Goal: Transaction & Acquisition: Purchase product/service

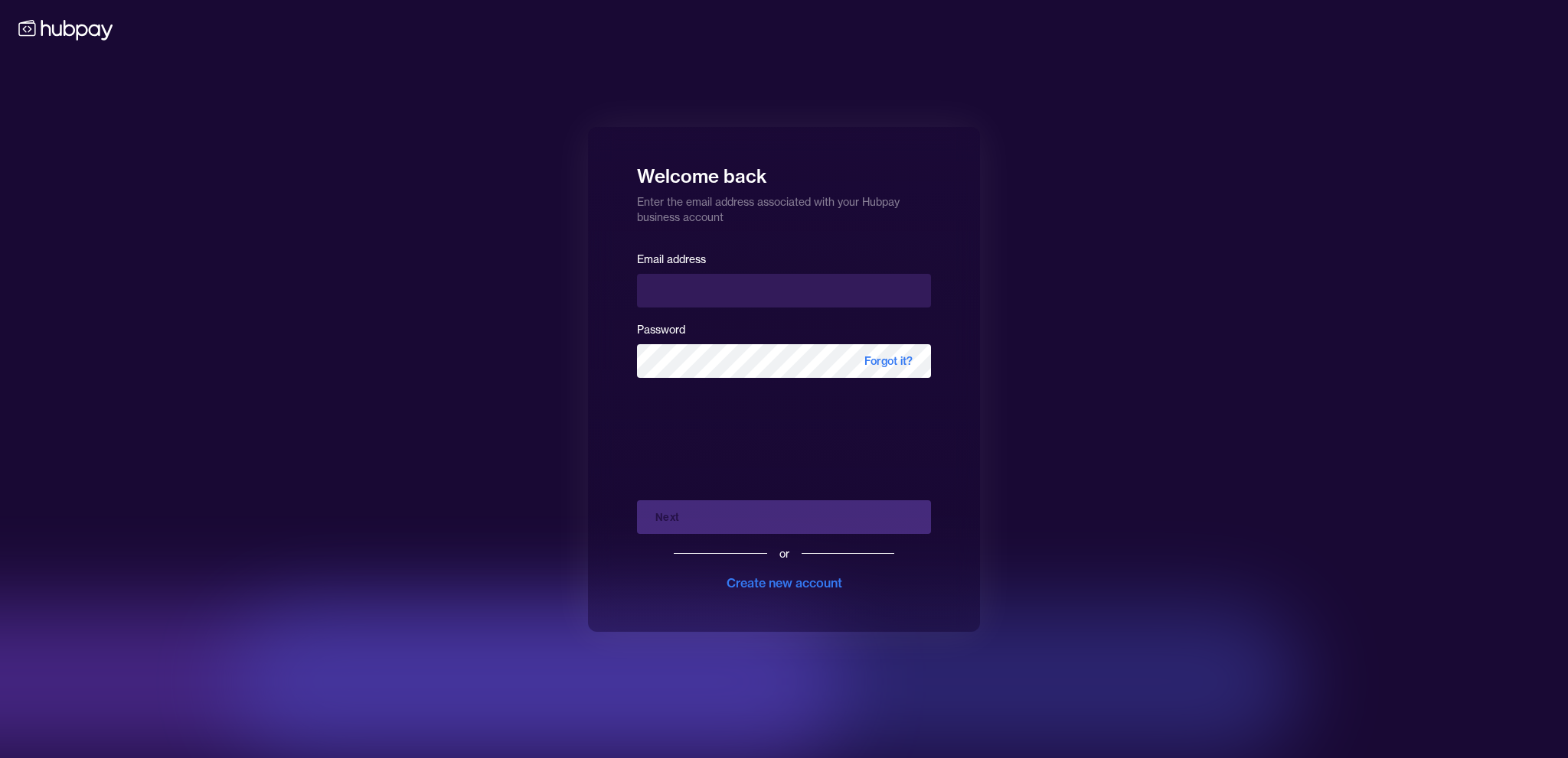
type input "**********"
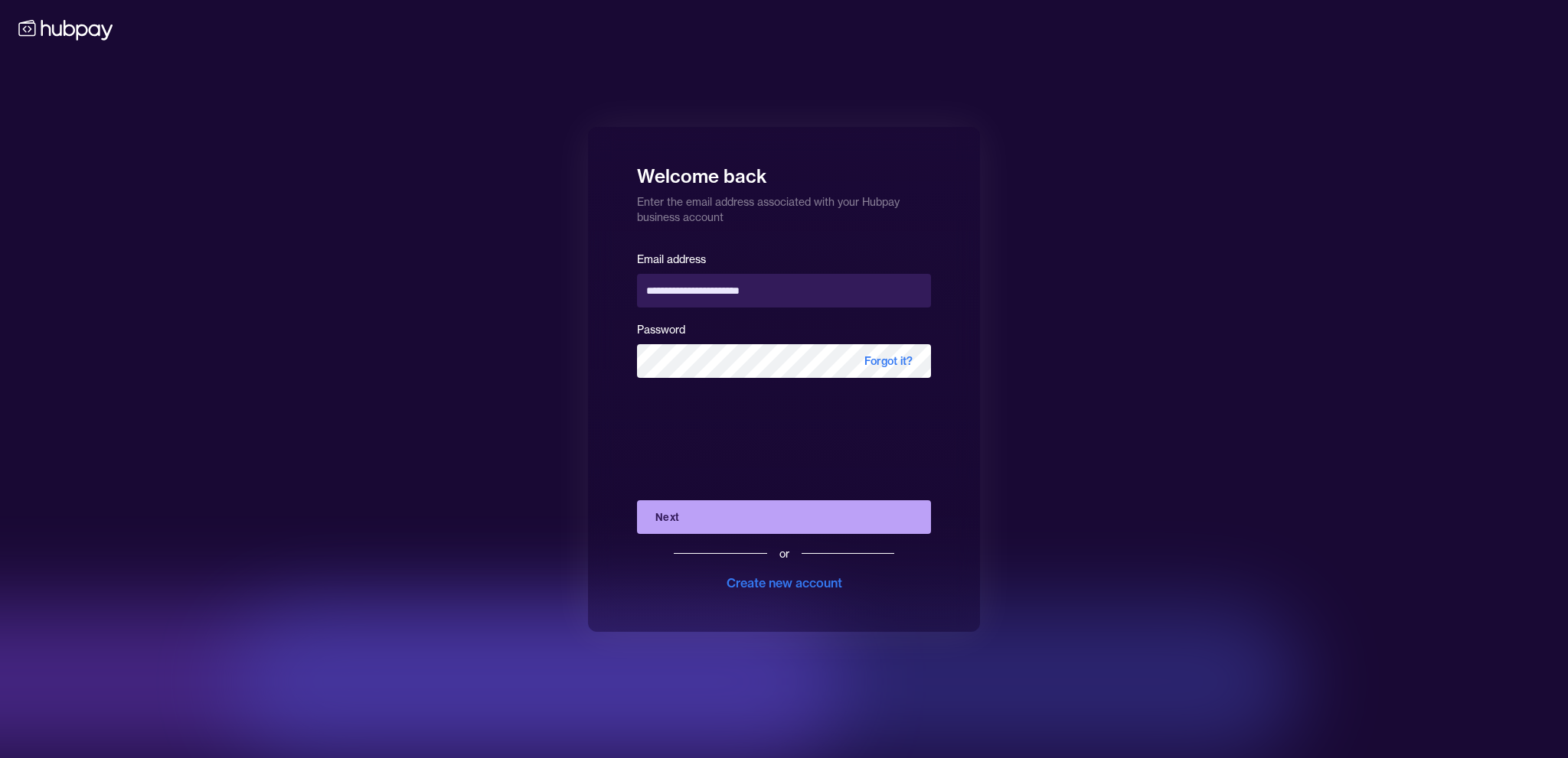
click at [658, 518] on button "Next" at bounding box center [784, 517] width 294 height 34
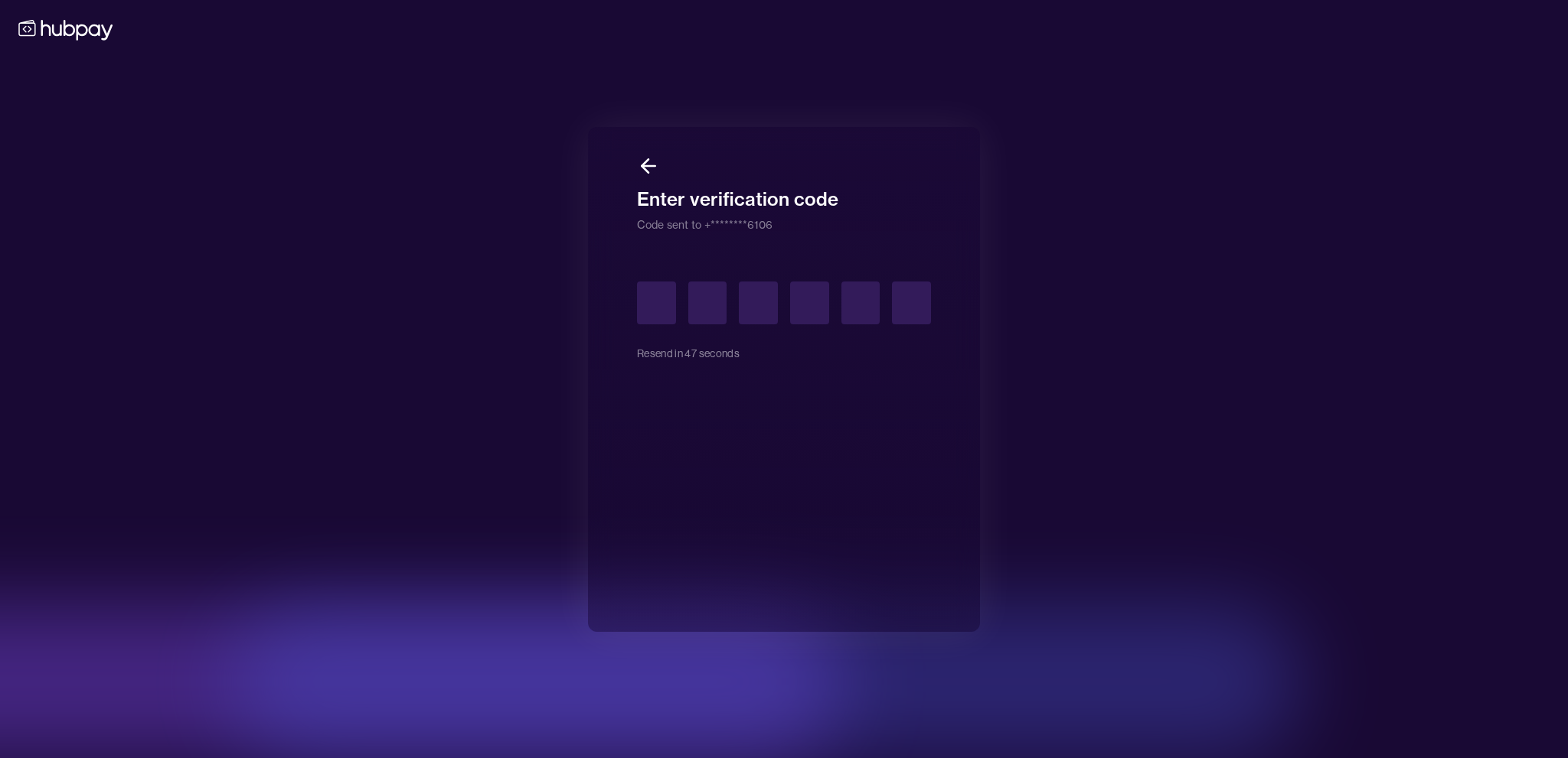
type input "*"
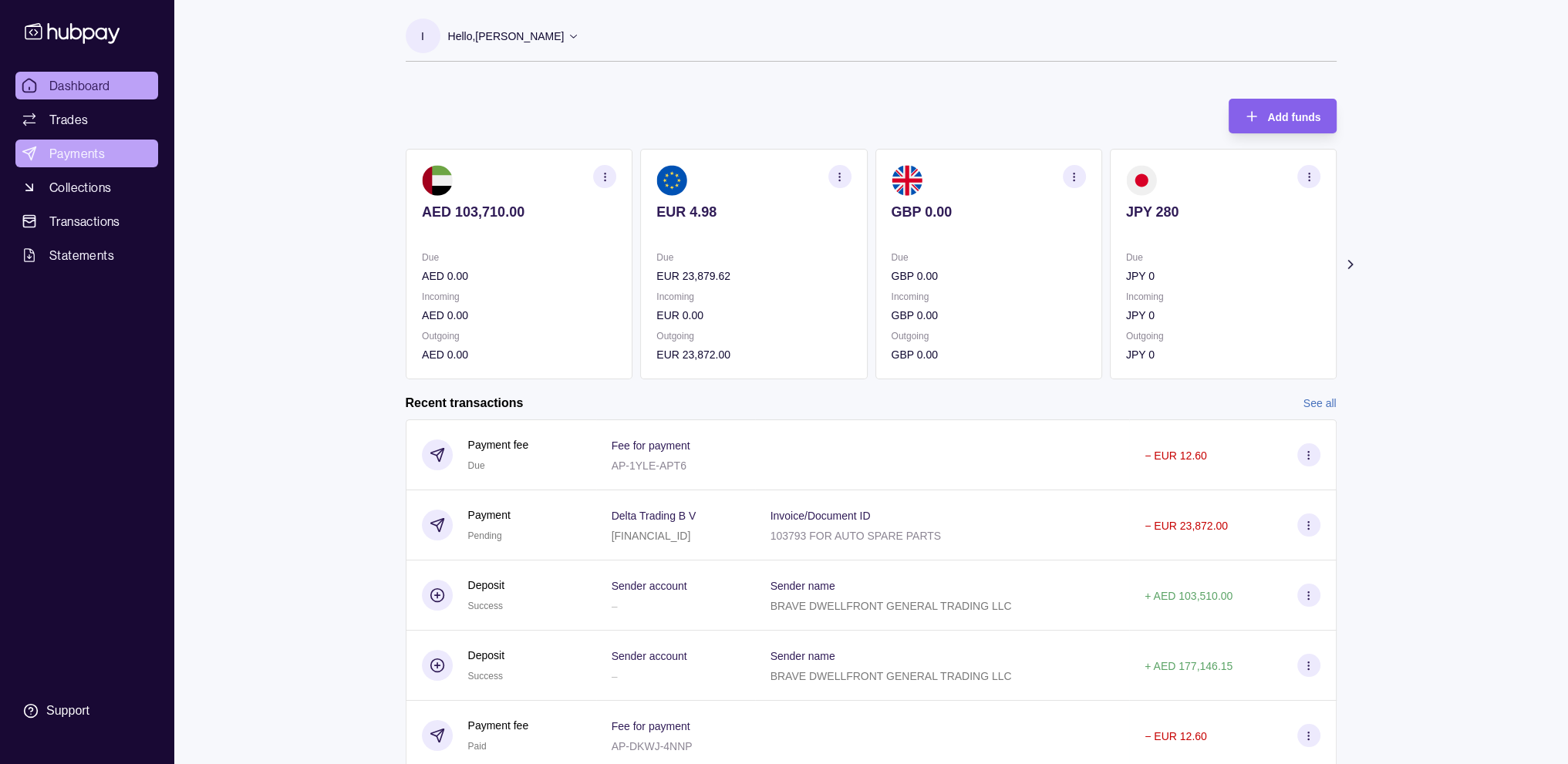
click at [90, 153] on span "Payments" at bounding box center [77, 153] width 55 height 19
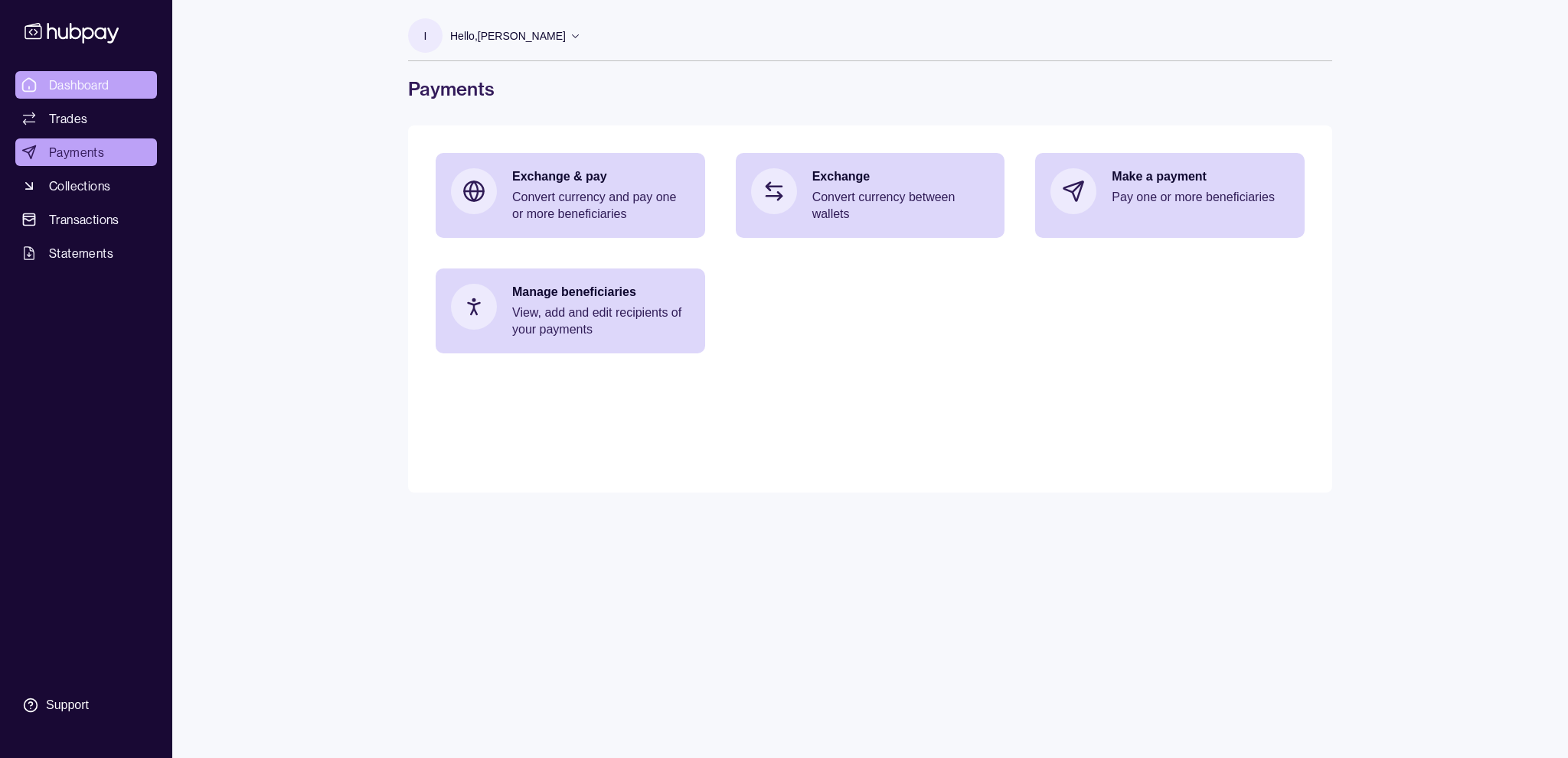
click at [67, 83] on span "Dashboard" at bounding box center [79, 85] width 61 height 19
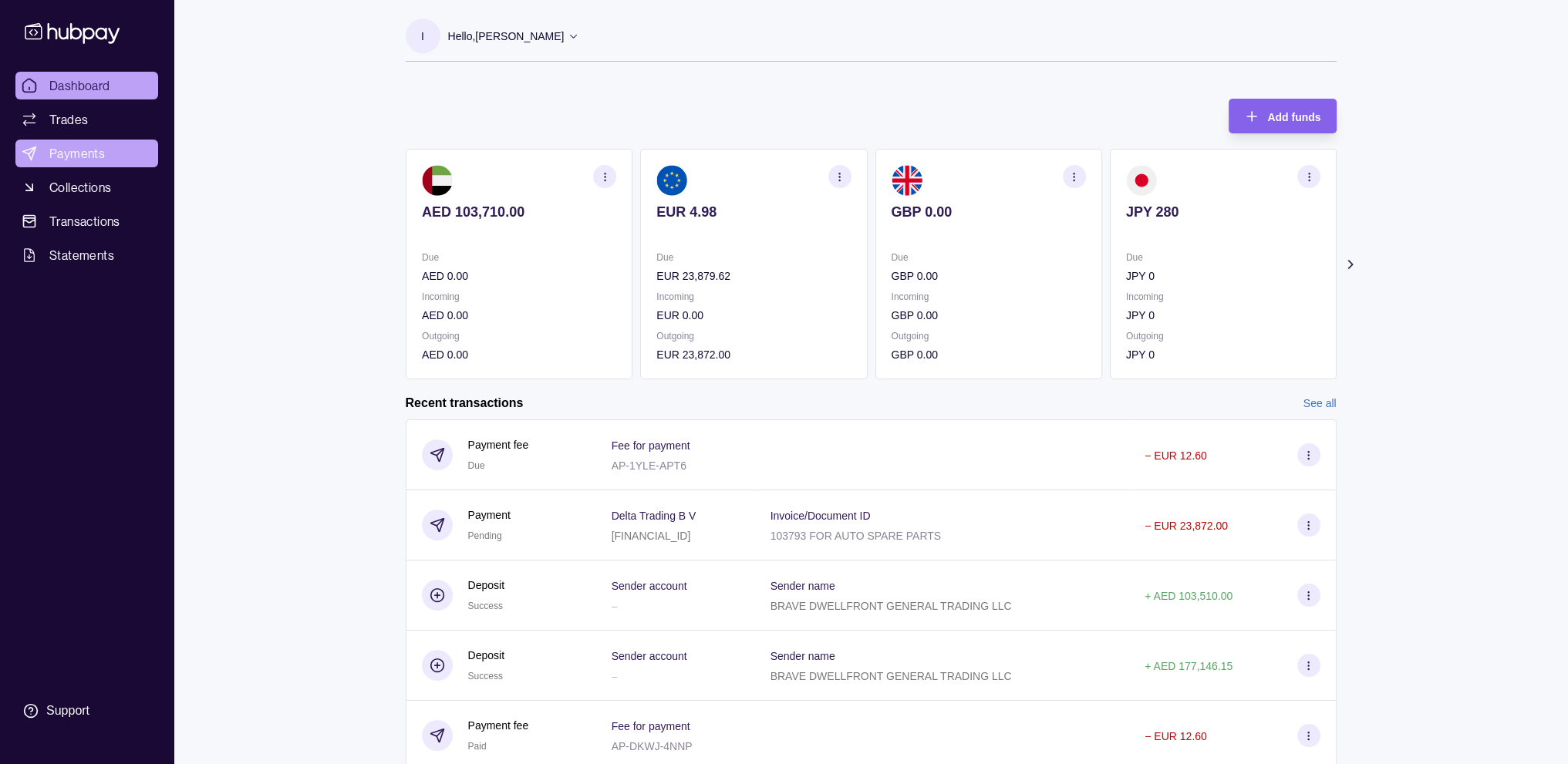
click at [81, 151] on span "Payments" at bounding box center [77, 153] width 55 height 19
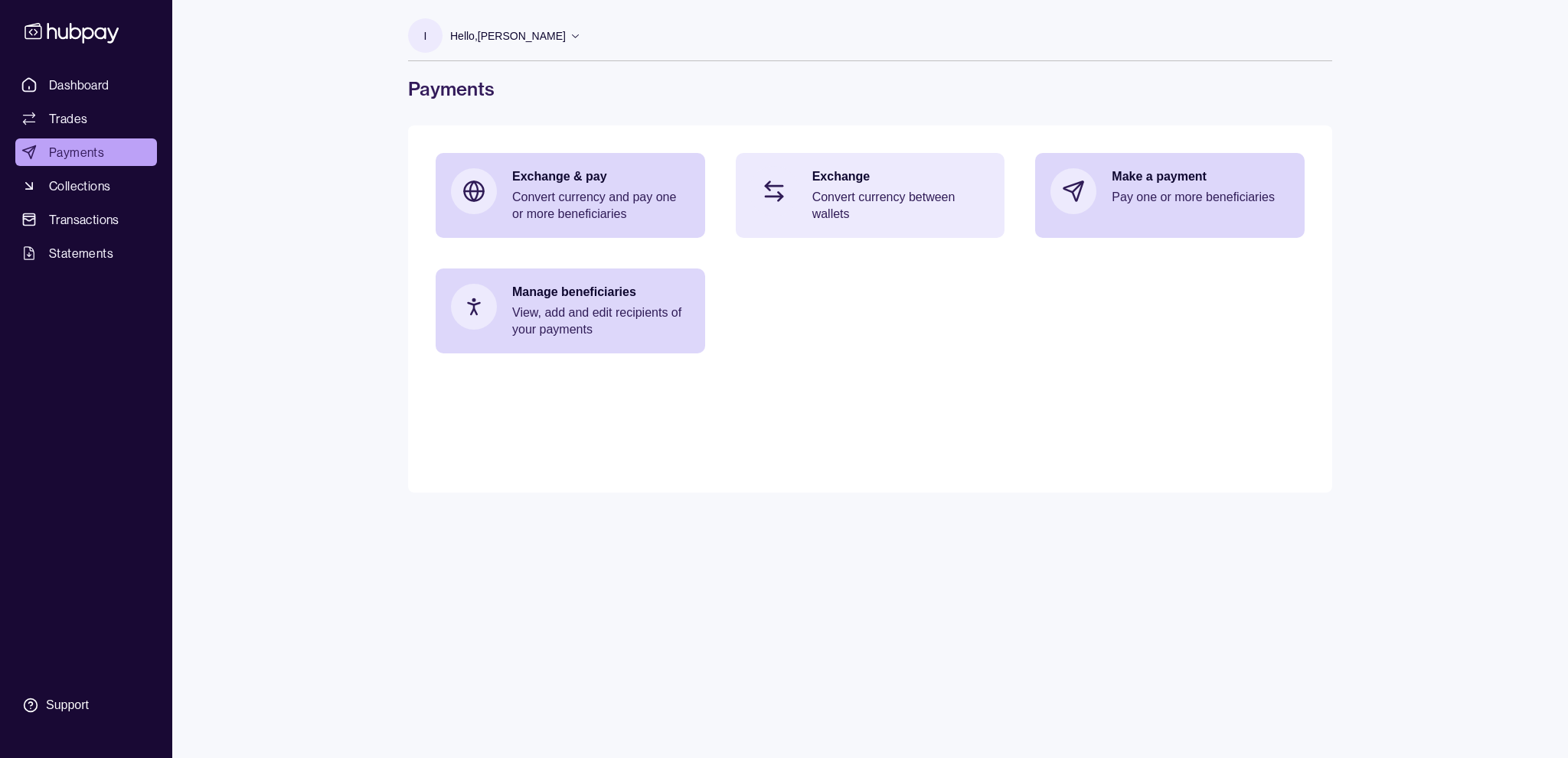
click at [916, 185] on p "Exchange" at bounding box center [901, 177] width 177 height 17
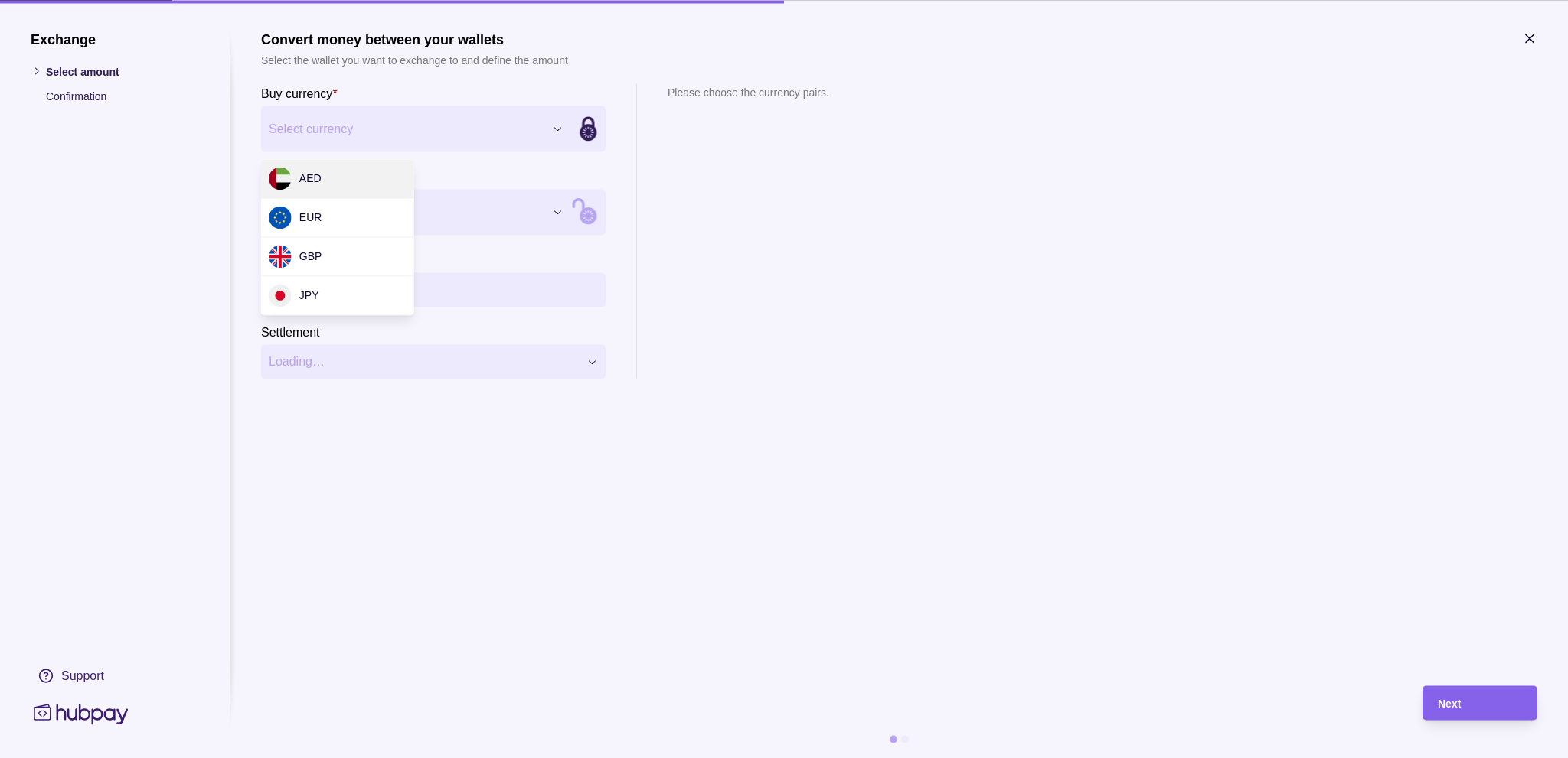
click at [530, 758] on div "Exchange Select amount Confirmation Support Convert money between your wallets …" at bounding box center [784, 758] width 1568 height 0
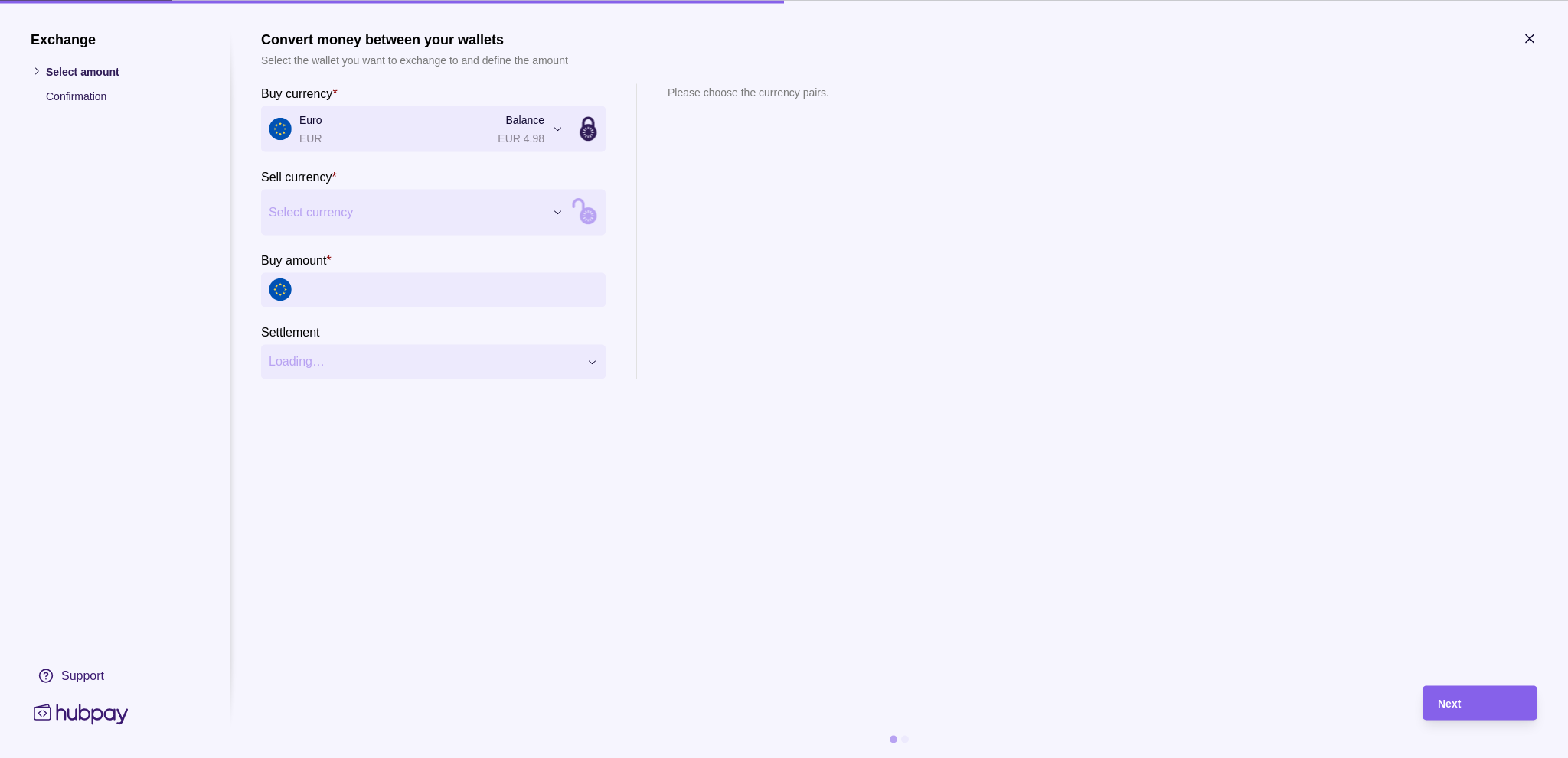
click at [351, 758] on div "Exchange Select amount Confirmation Support Convert money between your wallets …" at bounding box center [784, 758] width 1568 height 0
click at [348, 286] on input "Buy amount *" at bounding box center [449, 289] width 298 height 34
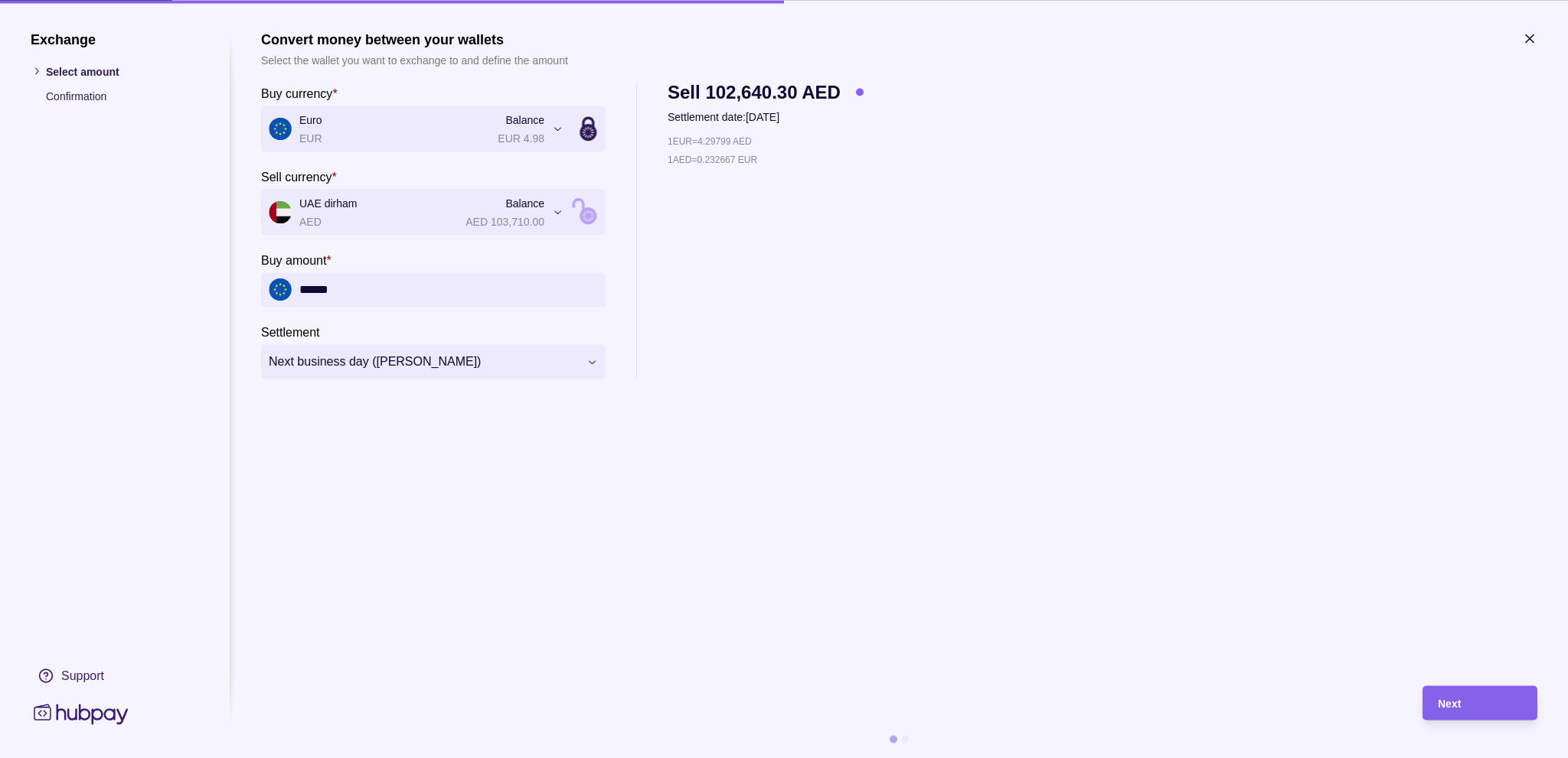
type input "******"
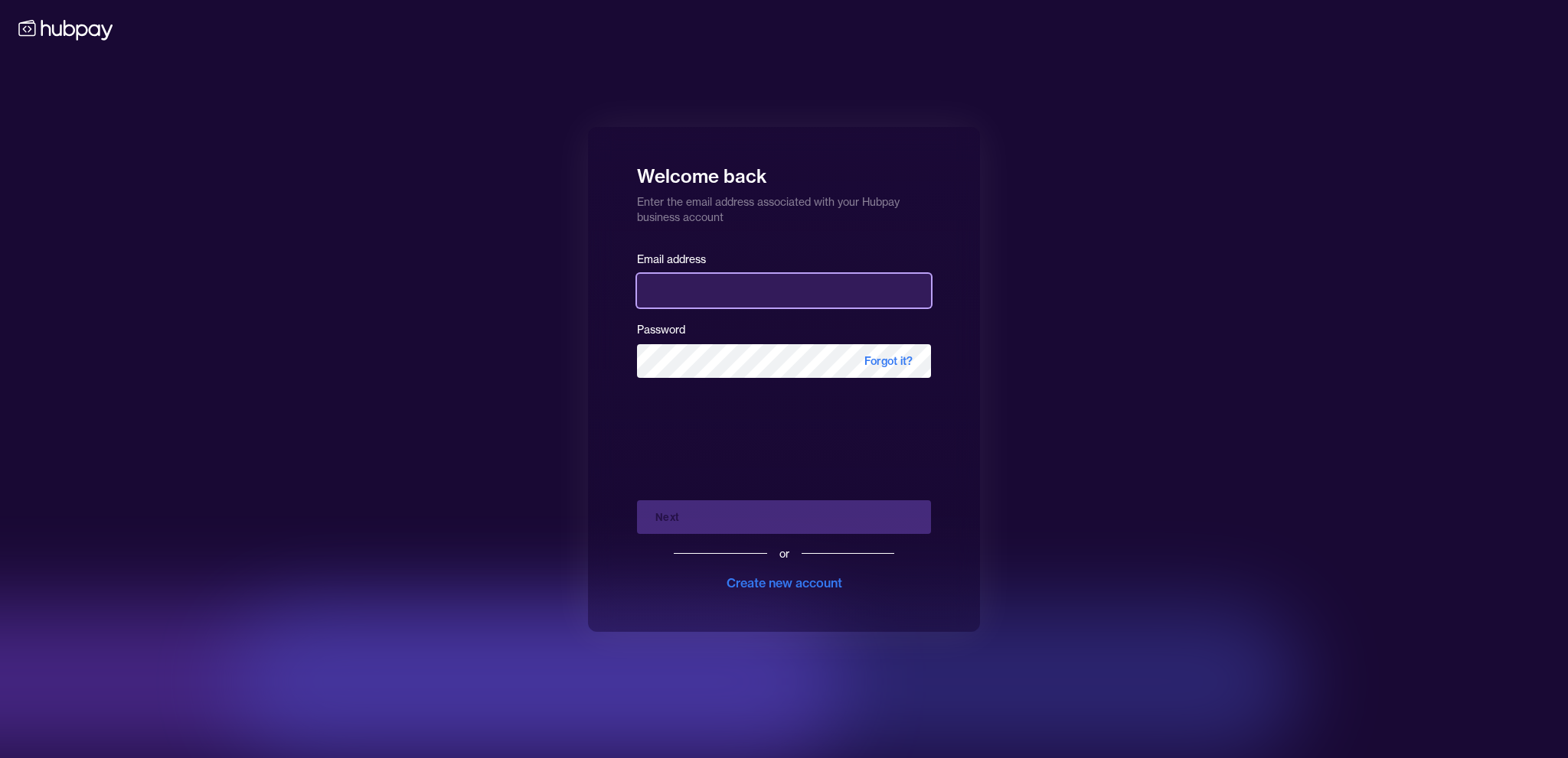
click at [720, 287] on input "email" at bounding box center [784, 291] width 294 height 34
type input "**********"
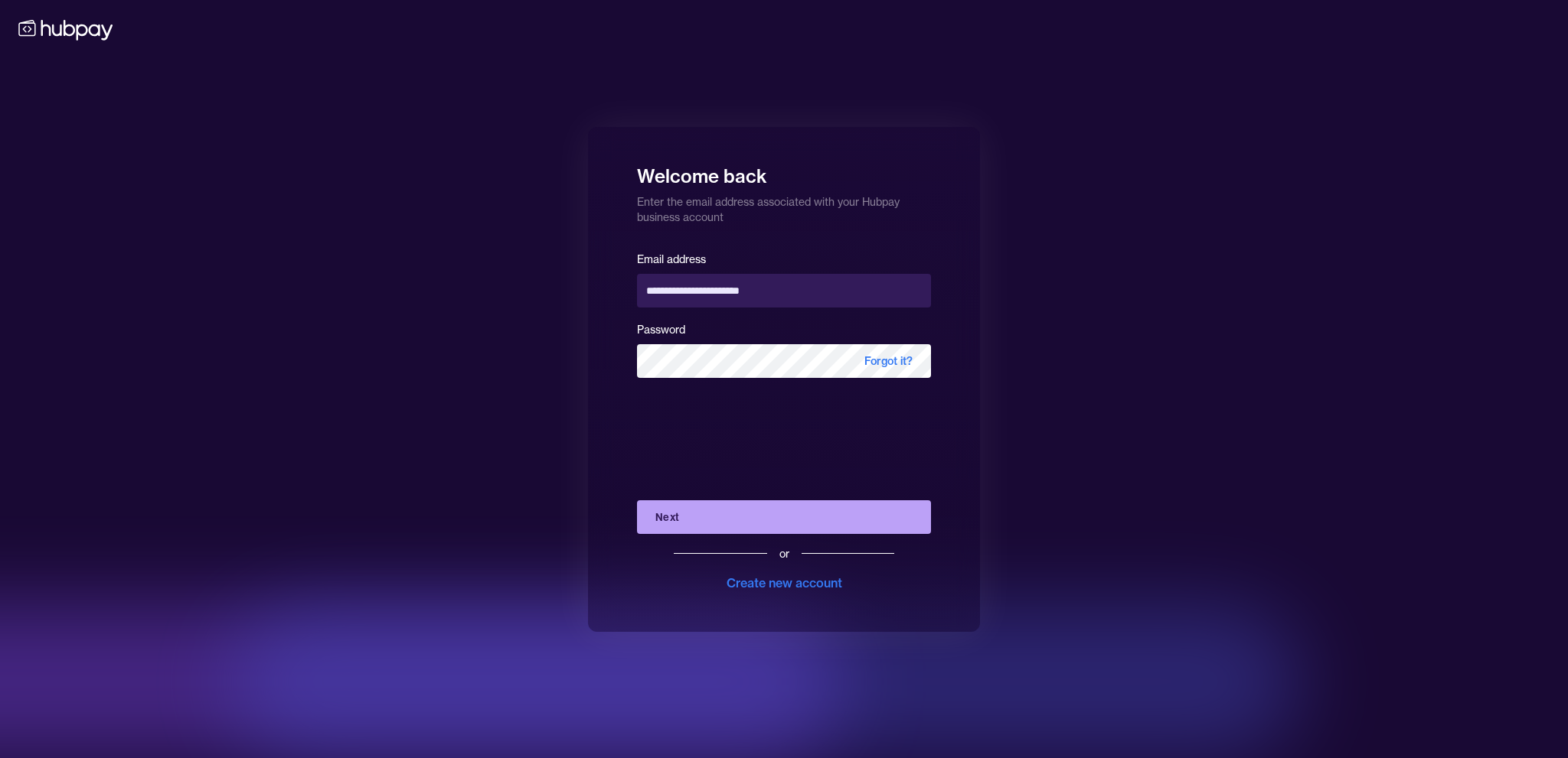
click at [695, 511] on button "Next" at bounding box center [784, 517] width 294 height 34
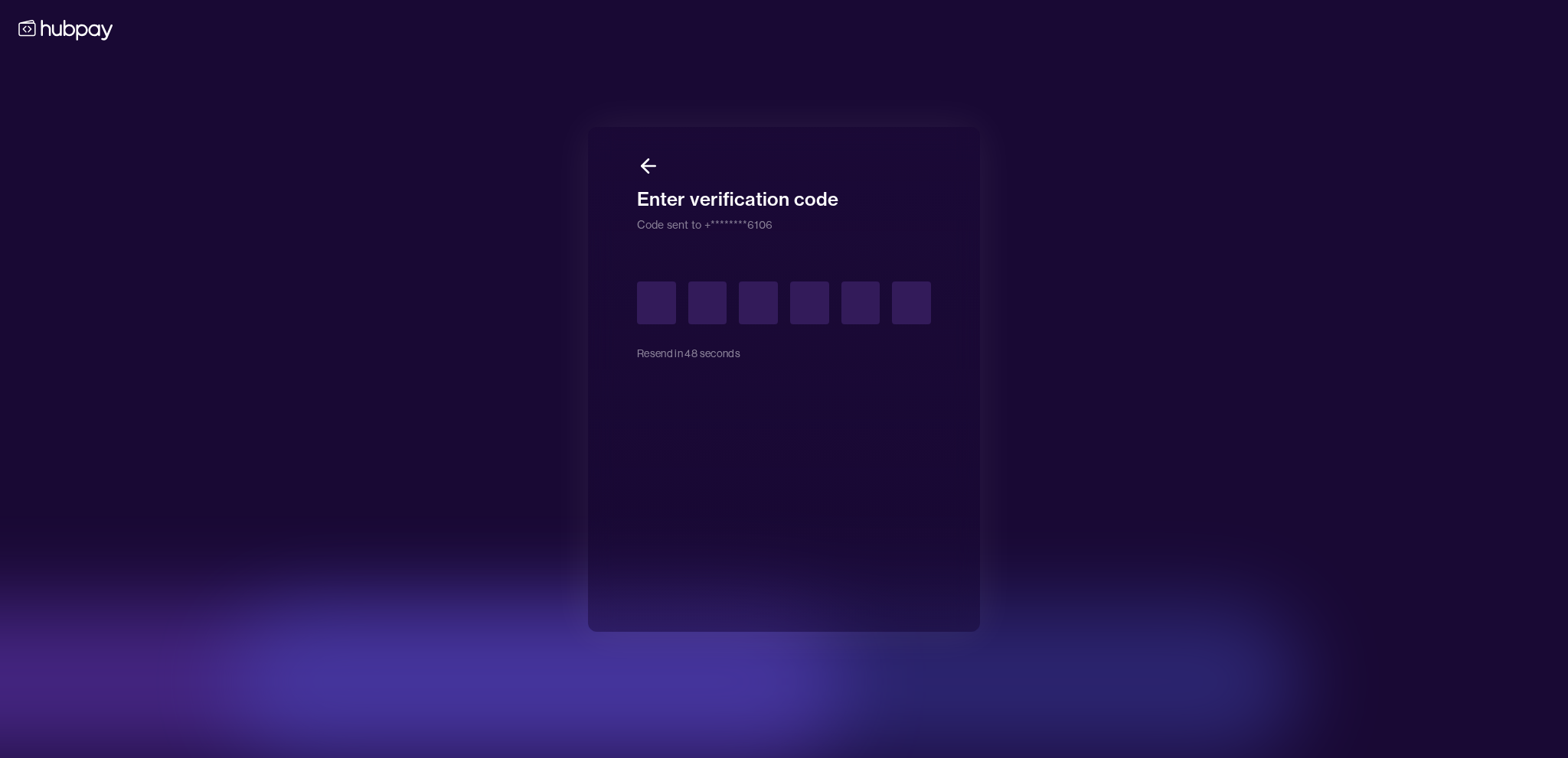
type input "*"
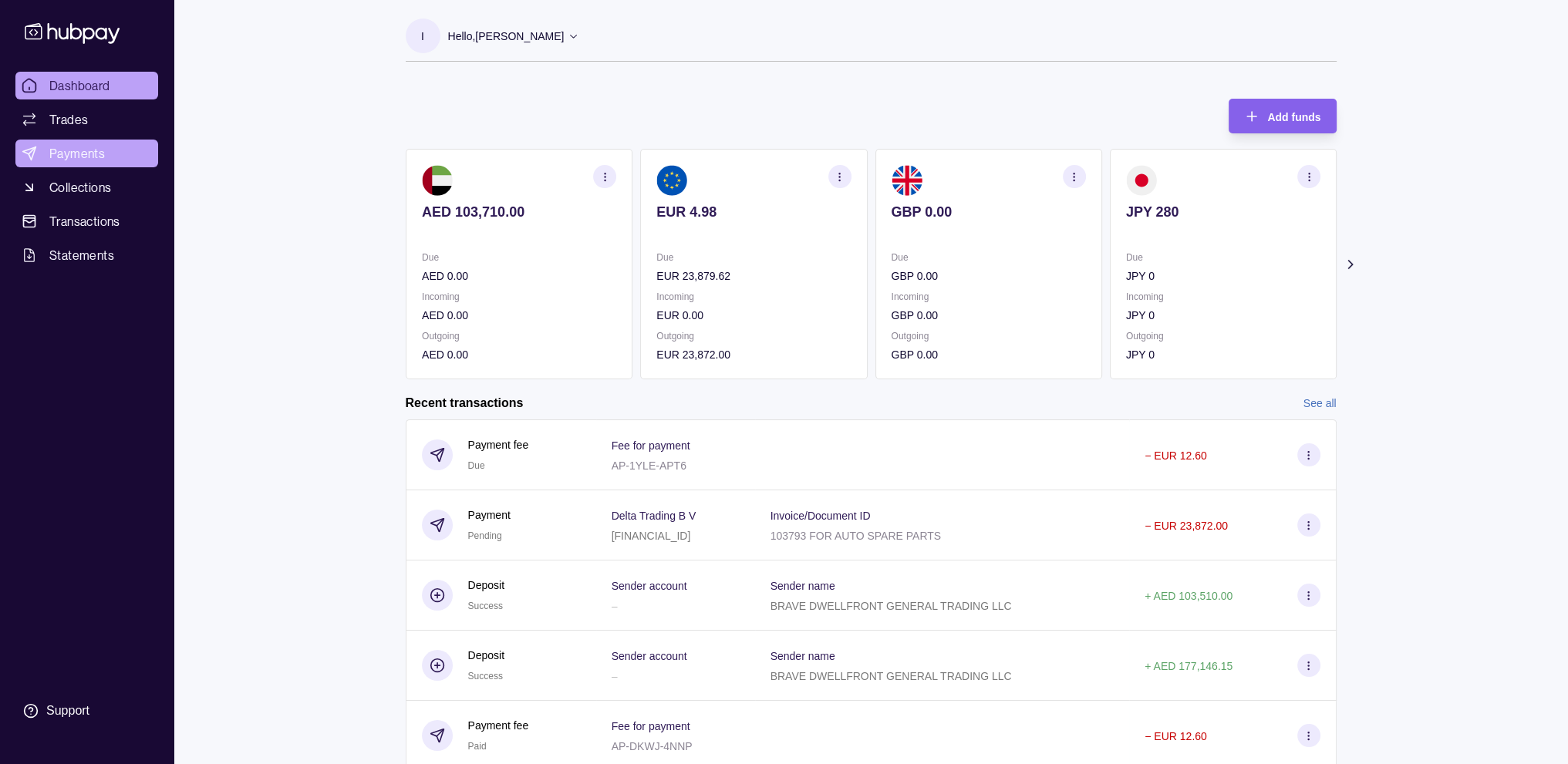
click at [81, 153] on span "Payments" at bounding box center [77, 153] width 55 height 19
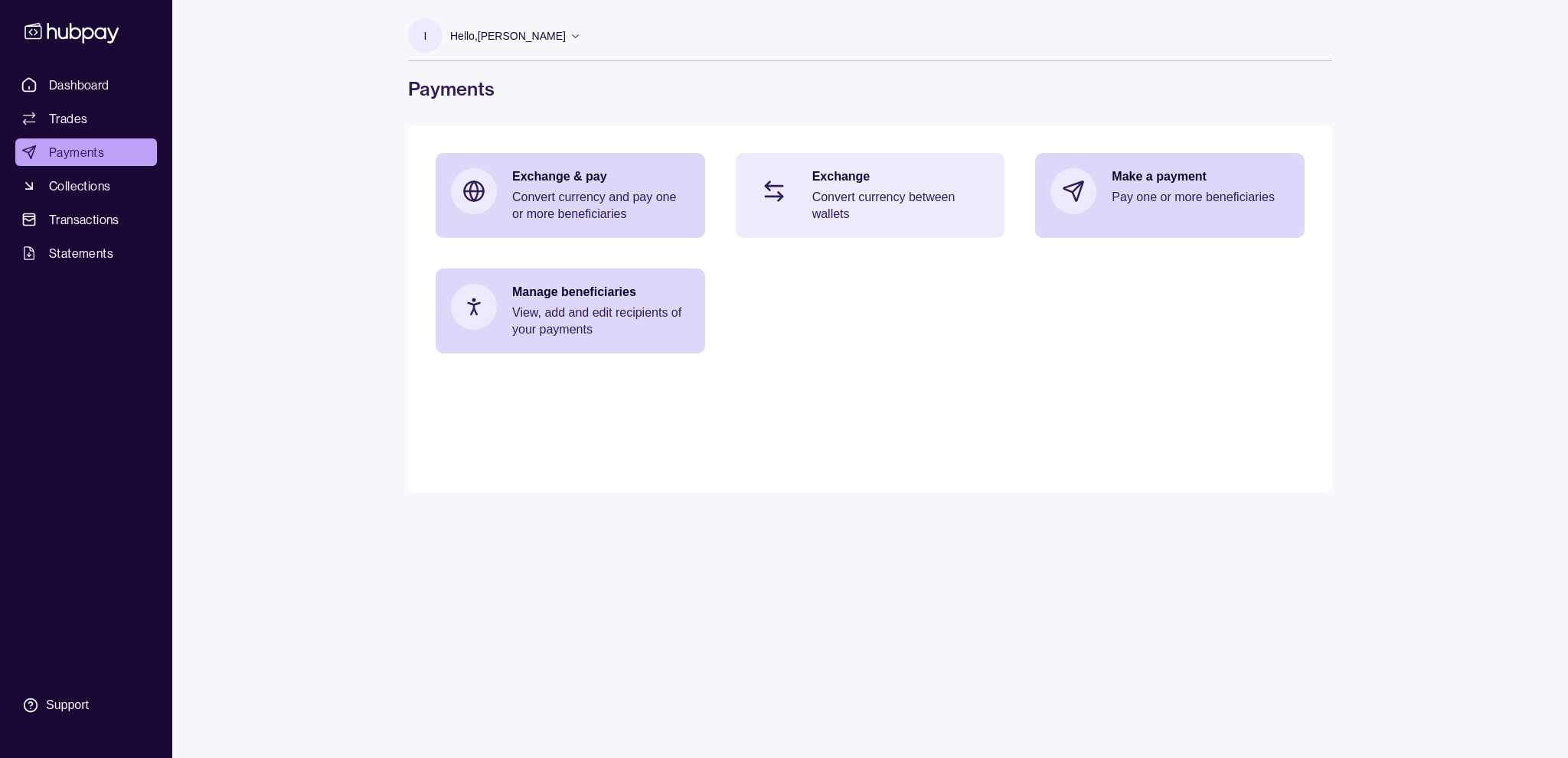
click at [854, 177] on p "Exchange" at bounding box center [901, 177] width 177 height 17
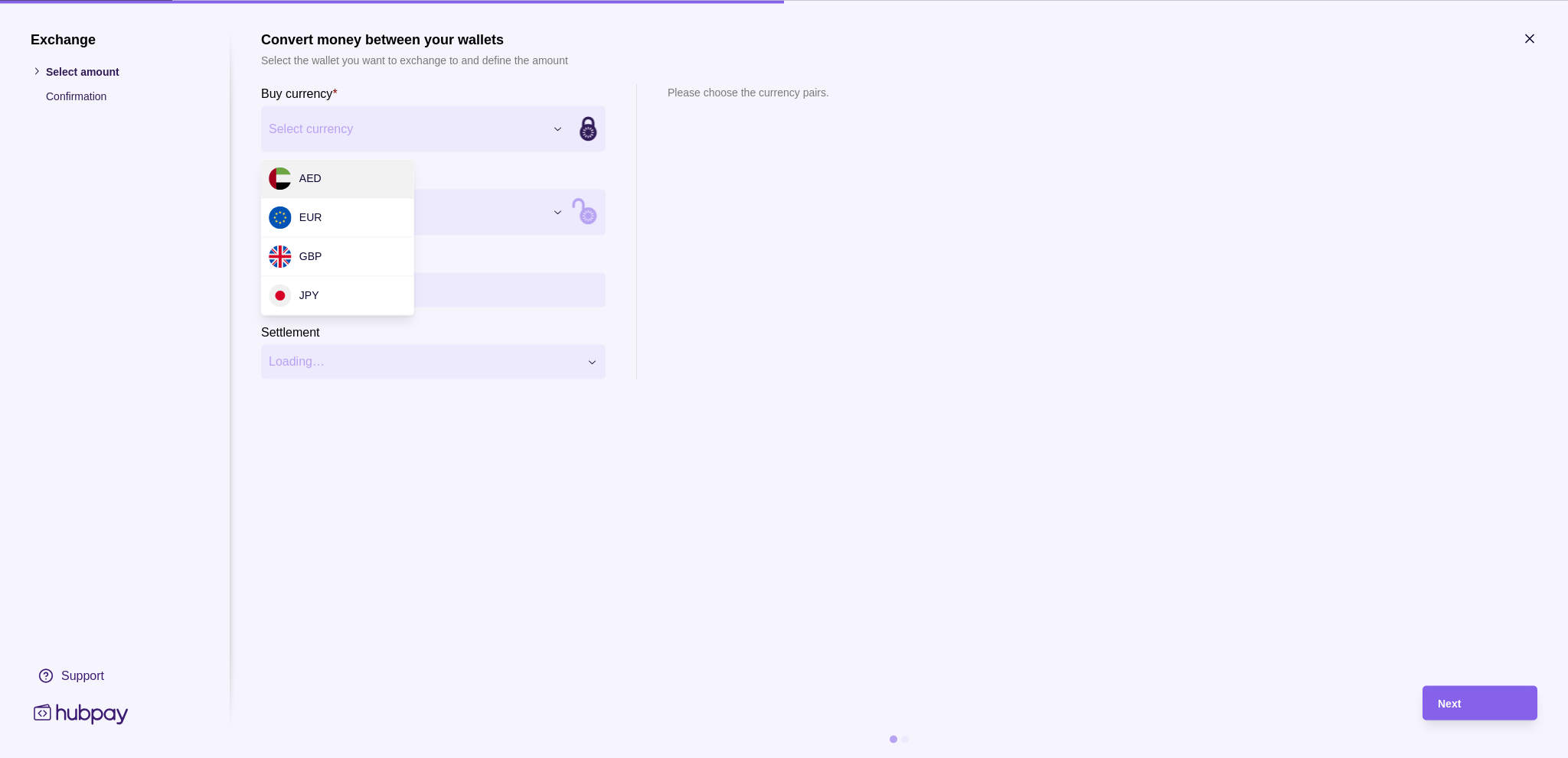
click at [558, 758] on div "Exchange Select amount Confirmation Support Convert money between your wallets …" at bounding box center [784, 758] width 1568 height 0
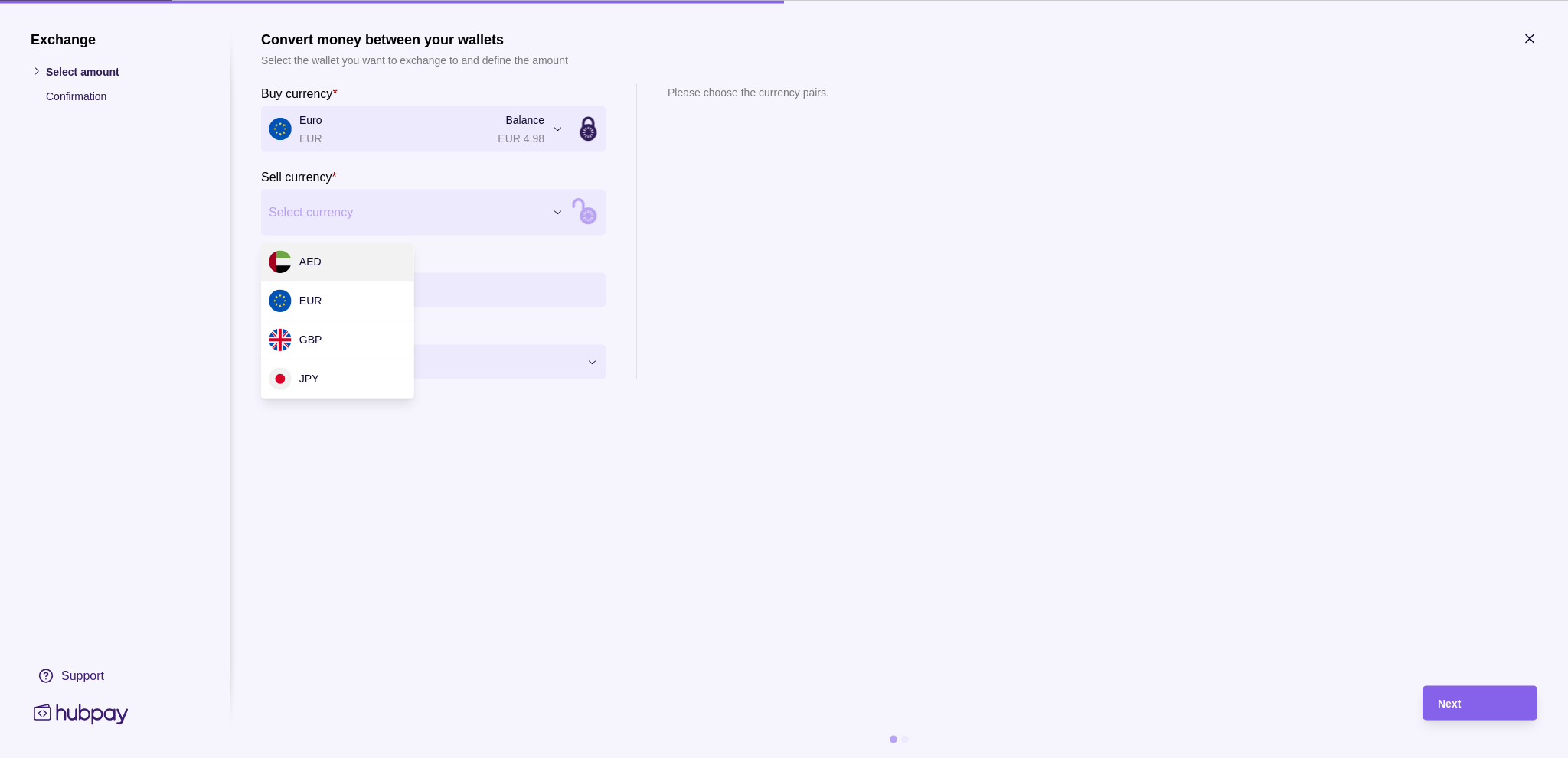
click at [477, 758] on div "Exchange Select amount Confirmation Support Convert money between your wallets …" at bounding box center [784, 758] width 1568 height 0
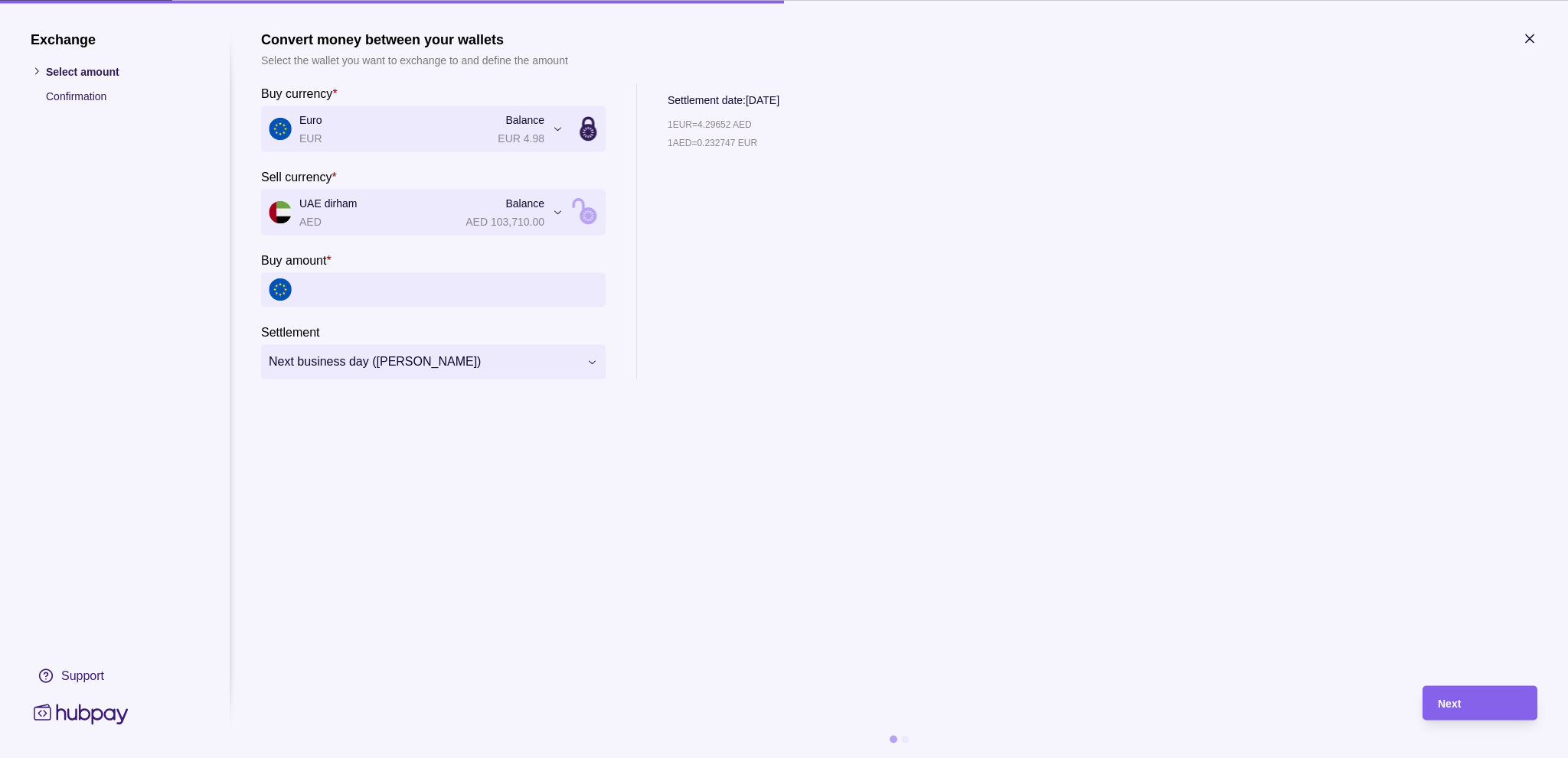
click at [350, 294] on input "Buy amount *" at bounding box center [449, 289] width 298 height 34
type input "******"
click at [1456, 711] on div "Next" at bounding box center [1479, 703] width 84 height 19
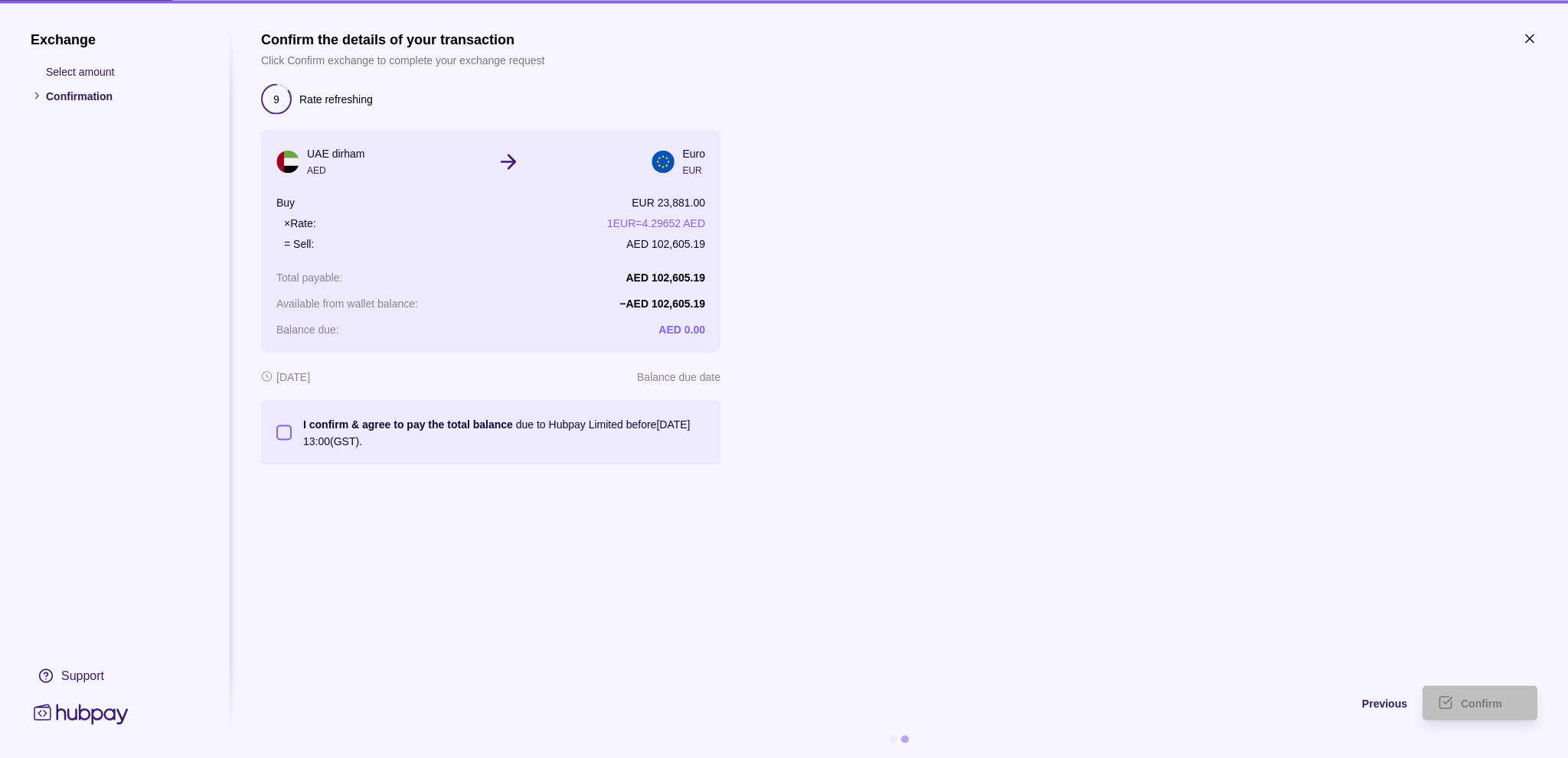
click at [278, 432] on button "I confirm & agree to pay the total balance due to Hubpay Limited before [DATE] …" at bounding box center [284, 433] width 15 height 15
click at [1459, 698] on div "Confirm" at bounding box center [1468, 702] width 107 height 34
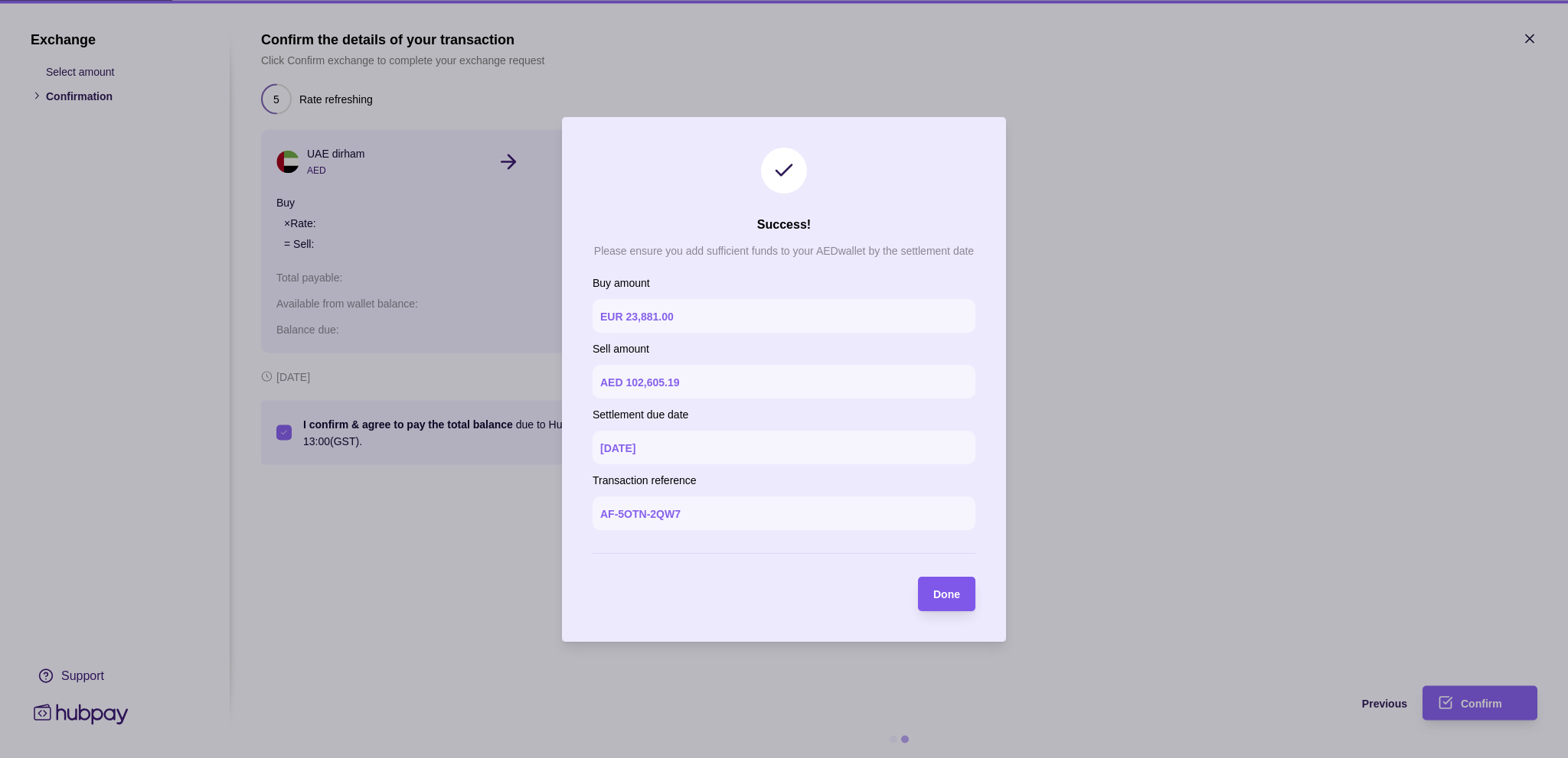
click at [927, 599] on div "Done" at bounding box center [935, 594] width 49 height 34
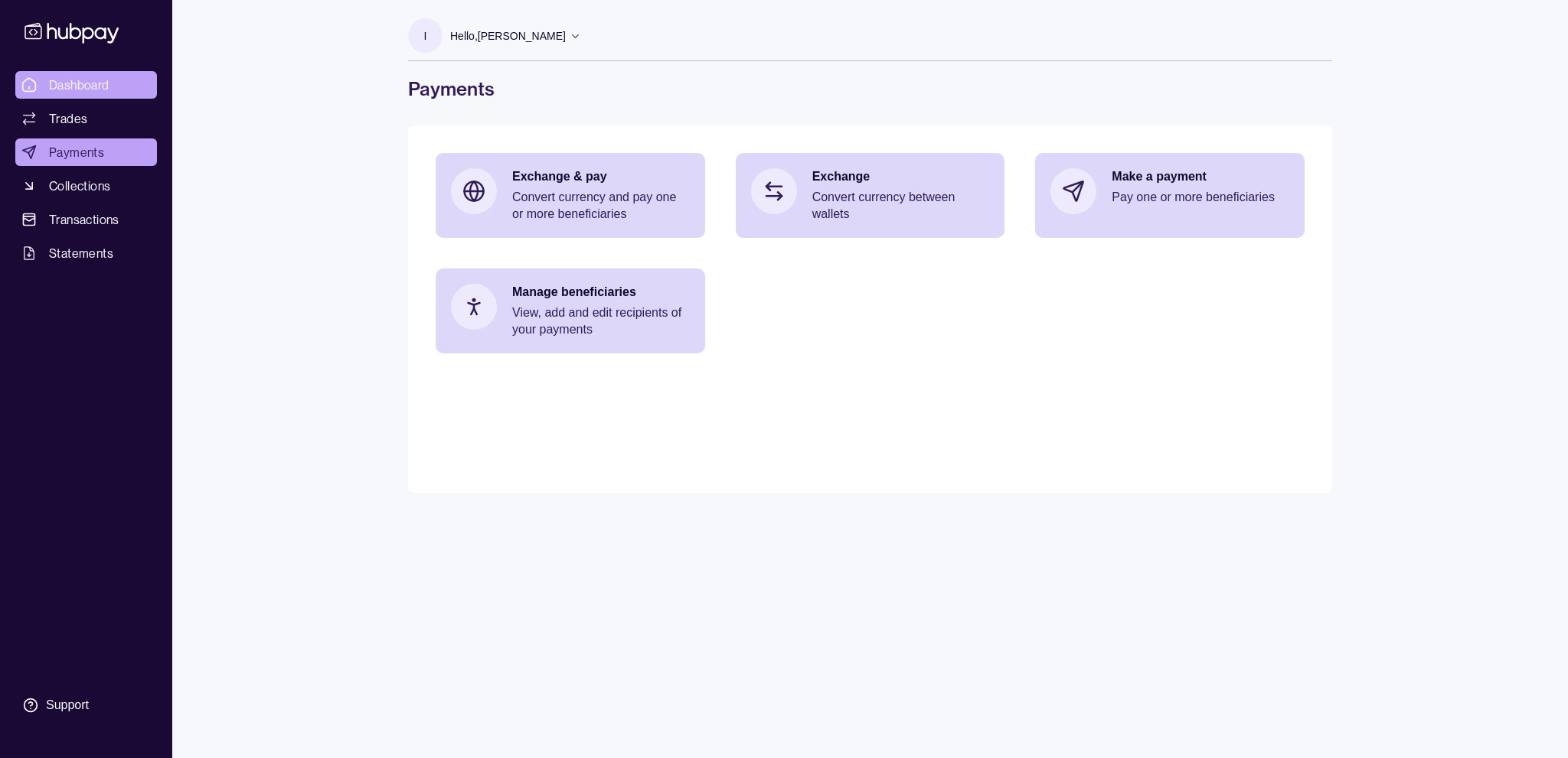
click at [68, 88] on span "Dashboard" at bounding box center [79, 85] width 61 height 19
